Goal: Check status

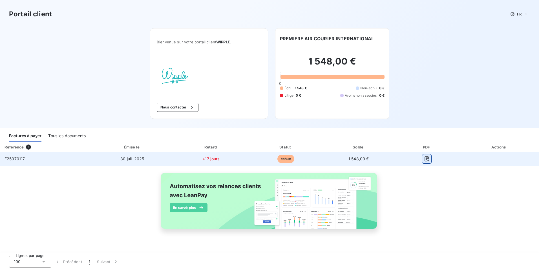
click at [424, 158] on icon "button" at bounding box center [427, 159] width 6 height 6
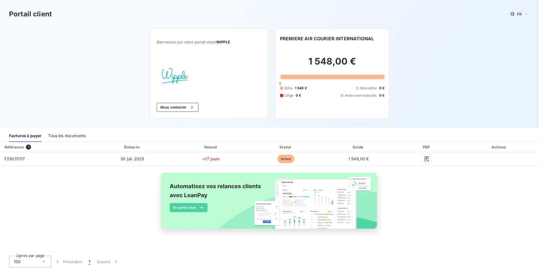
drag, startPoint x: 467, startPoint y: 1, endPoint x: 389, endPoint y: 134, distance: 154.4
click at [389, 134] on div "Factures à payer Tous les documents" at bounding box center [269, 136] width 539 height 12
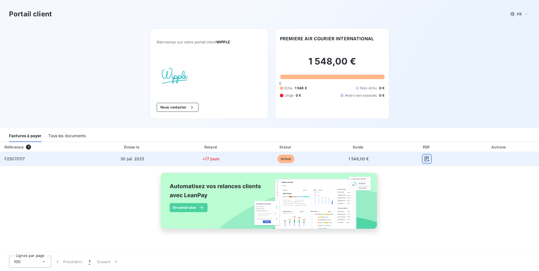
click at [426, 158] on icon "button" at bounding box center [427, 159] width 4 height 5
